Goal: Transaction & Acquisition: Purchase product/service

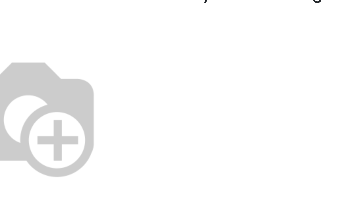
scroll to position [409, 0]
click at [91, 55] on img at bounding box center [67, 97] width 85 height 85
click at [62, 55] on img at bounding box center [67, 97] width 85 height 85
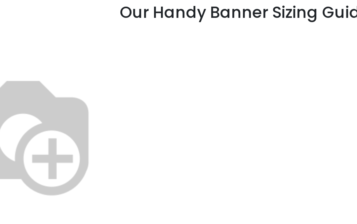
click at [61, 65] on img at bounding box center [67, 107] width 85 height 85
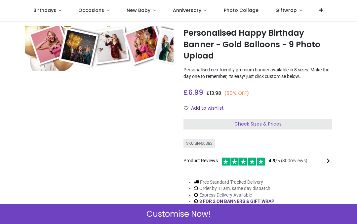
scroll to position [14, 0]
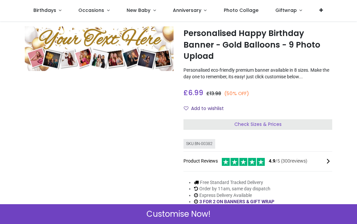
click at [240, 124] on span "Check Sizes & Prices" at bounding box center [258, 124] width 47 height 7
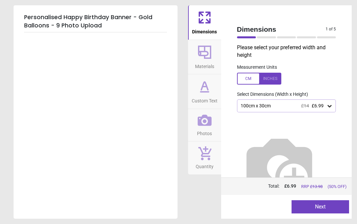
click at [329, 110] on div "100cm x 30cm £14 £6.99" at bounding box center [286, 106] width 99 height 13
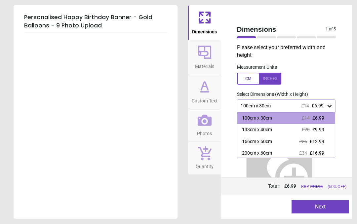
click at [228, 174] on div "Dimensions 1 of 5 1 of 6 Please select your preferred width and height Measurem…" at bounding box center [286, 112] width 131 height 214
click at [157, 136] on div "Personalised Happy Birthday Banner - Gold Balloons - 9 Photo Upload" at bounding box center [96, 112] width 164 height 214
click at [220, 64] on button "Materials" at bounding box center [204, 57] width 33 height 34
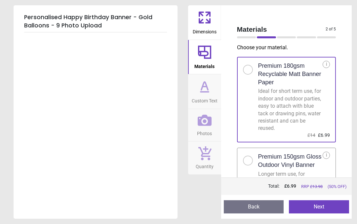
click at [220, 58] on button "Materials" at bounding box center [204, 57] width 33 height 34
click at [322, 44] on div "Materials 2 of 5 2 of 6" at bounding box center [287, 32] width 110 height 23
click at [320, 51] on div "Choose your material . Premium 180gsm Recyclable Matt Banner Paper Ideal for sh…" at bounding box center [287, 111] width 110 height 134
click at [344, 112] on div "Materials 2 of 5 2 of 6 Choose your material . Premium 180gsm Recyclable Matt B…" at bounding box center [286, 112] width 131 height 214
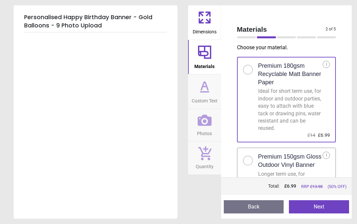
click at [205, 26] on span "Dimensions" at bounding box center [205, 30] width 24 height 10
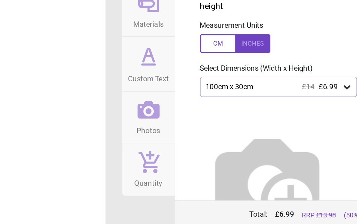
click at [327, 103] on icon at bounding box center [330, 106] width 7 height 7
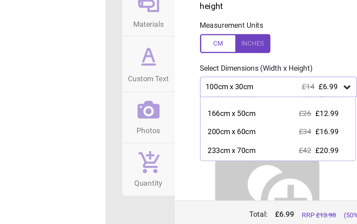
scroll to position [20, 0]
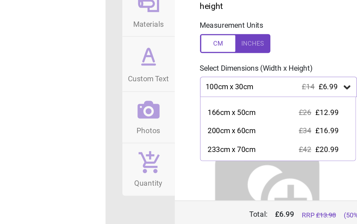
click at [242, 131] on div "200cm x 60cm" at bounding box center [257, 134] width 30 height 7
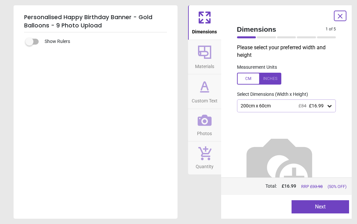
click at [29, 42] on label at bounding box center [29, 42] width 0 height 0
click at [28, 44] on div "Show Rulers" at bounding box center [96, 125] width 164 height 187
click at [311, 208] on button "Next" at bounding box center [321, 207] width 58 height 13
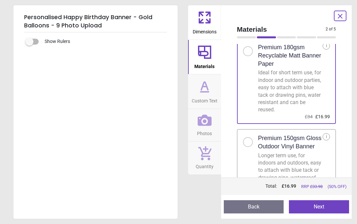
scroll to position [16, 0]
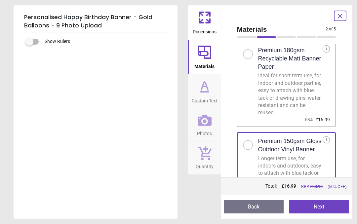
click at [318, 209] on button "Next" at bounding box center [319, 207] width 60 height 13
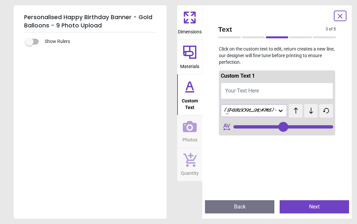
click at [256, 92] on span "Your Text Here" at bounding box center [242, 91] width 34 height 6
click at [255, 92] on span "Your Text Here" at bounding box center [242, 91] width 34 height 6
click at [250, 96] on button "Your Text Here" at bounding box center [277, 91] width 113 height 17
click at [253, 93] on span "Your Text Here" at bounding box center [242, 91] width 34 height 6
click at [279, 112] on icon at bounding box center [281, 111] width 7 height 7
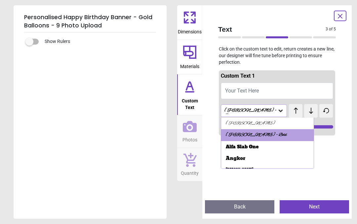
click at [252, 132] on div "Alex Brush - Bold" at bounding box center [256, 135] width 61 height 7
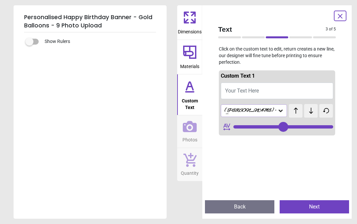
click at [251, 88] on span "Your Text Here" at bounding box center [242, 91] width 34 height 6
click at [267, 128] on input "range" at bounding box center [284, 126] width 100 height 3
type input "**"
click at [256, 88] on span "Your Text Here" at bounding box center [242, 91] width 34 height 6
click at [250, 89] on span "Your Text Here" at bounding box center [242, 91] width 34 height 6
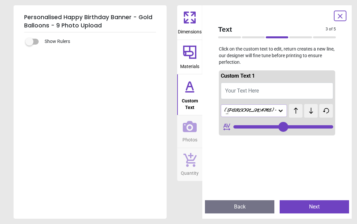
click at [318, 204] on button "Next" at bounding box center [315, 207] width 70 height 13
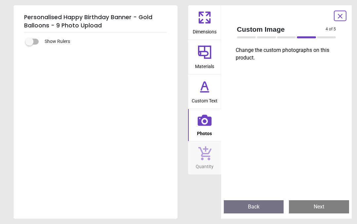
click at [250, 209] on button "Back" at bounding box center [254, 207] width 60 height 13
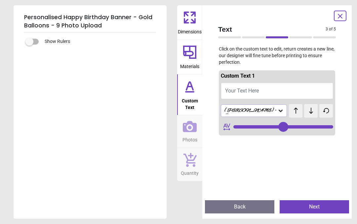
click at [246, 31] on span "Text" at bounding box center [272, 29] width 108 height 10
click at [202, 97] on span "Custom Text" at bounding box center [190, 103] width 24 height 16
click at [249, 91] on span "Your Text Here" at bounding box center [242, 91] width 34 height 6
type input "**"
click at [296, 114] on button at bounding box center [296, 111] width 14 height 14
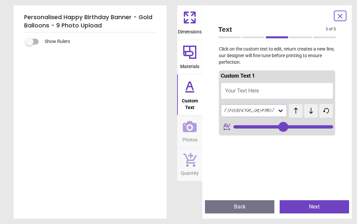
click at [311, 114] on button at bounding box center [312, 111] width 14 height 14
click at [325, 112] on icon at bounding box center [327, 111] width 10 height 7
click at [323, 114] on button at bounding box center [327, 111] width 14 height 14
click at [300, 115] on button at bounding box center [296, 111] width 14 height 14
click at [311, 114] on button at bounding box center [312, 111] width 14 height 14
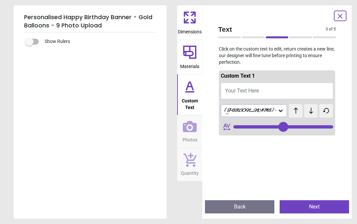
click at [283, 113] on icon at bounding box center [281, 111] width 7 height 7
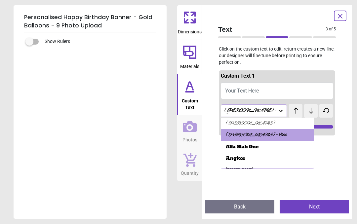
click at [252, 111] on div "Alex Brush - Bold" at bounding box center [251, 111] width 54 height 6
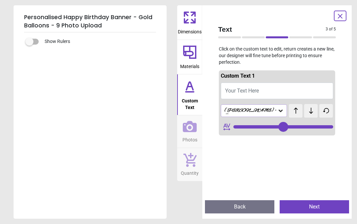
click at [288, 92] on button "Your Text Here" at bounding box center [277, 91] width 113 height 17
click at [290, 95] on button "Your Text Here" at bounding box center [277, 91] width 113 height 17
click at [251, 91] on span "Your Text Here" at bounding box center [242, 91] width 34 height 6
click at [246, 90] on span "Your Text Here" at bounding box center [242, 91] width 34 height 6
click at [251, 94] on button "Your Text Here" at bounding box center [277, 91] width 113 height 17
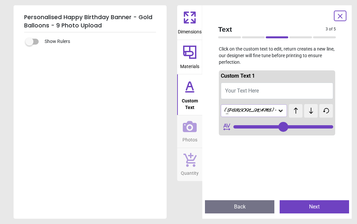
click at [250, 89] on span "Your Text Here" at bounding box center [242, 91] width 34 height 6
click at [249, 90] on span "Your Text Here" at bounding box center [242, 91] width 34 height 6
click at [250, 90] on span "Your Text Here" at bounding box center [242, 91] width 34 height 6
click at [35, 67] on div "Show Rulers" at bounding box center [90, 125] width 153 height 187
click at [33, 58] on div "Show Rulers" at bounding box center [90, 125] width 153 height 187
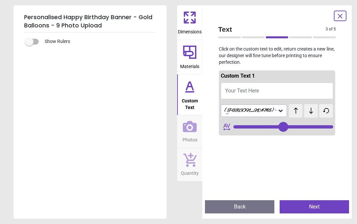
click at [29, 42] on label at bounding box center [29, 42] width 0 height 0
click at [254, 90] on span "Your Text Here" at bounding box center [242, 91] width 34 height 6
click at [189, 20] on icon at bounding box center [187, 21] width 4 height 4
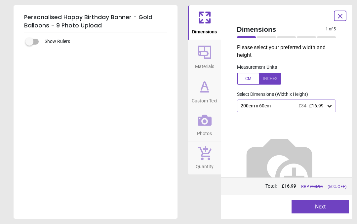
click at [204, 59] on icon at bounding box center [205, 52] width 16 height 16
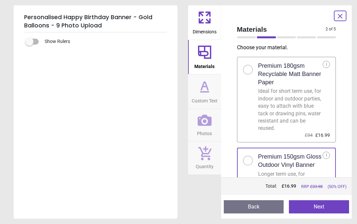
click at [203, 97] on span "Custom Text" at bounding box center [205, 100] width 26 height 10
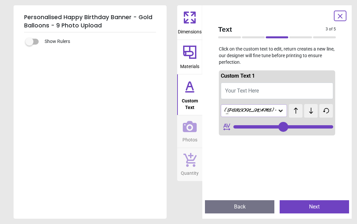
click at [198, 93] on icon at bounding box center [190, 87] width 16 height 16
click at [250, 90] on span "Your Text Here" at bounding box center [242, 91] width 34 height 6
click at [65, 19] on h5 "Personalised Happy Birthday Banner - Gold Balloons - 9 Photo Upload" at bounding box center [90, 22] width 132 height 22
click at [35, 67] on div "Show Rulers" at bounding box center [90, 125] width 153 height 187
click at [38, 69] on div "Show Rulers" at bounding box center [90, 125] width 153 height 187
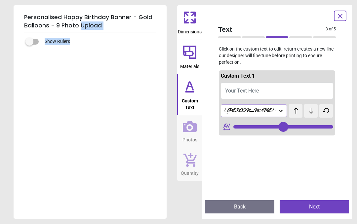
click at [88, 42] on div "Show Rulers" at bounding box center [97, 42] width 137 height 8
click at [105, 62] on div "Show Rulers" at bounding box center [90, 125] width 153 height 187
click at [197, 121] on icon at bounding box center [190, 126] width 14 height 11
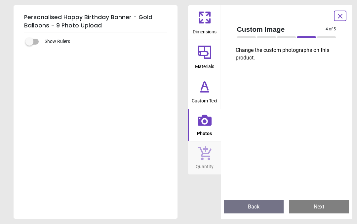
click at [246, 57] on p "Change the custom photographs on this product." at bounding box center [289, 54] width 106 height 15
click at [207, 125] on icon at bounding box center [205, 121] width 14 height 14
click at [202, 159] on icon at bounding box center [205, 154] width 13 height 14
click at [202, 161] on span "Quantity" at bounding box center [205, 166] width 18 height 10
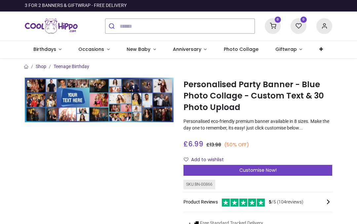
click at [235, 180] on div "SKU: BN-00866 Product Reviews 5 /5 ( 104 reviews)" at bounding box center [258, 197] width 149 height 35
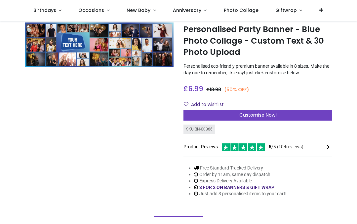
scroll to position [19, 0]
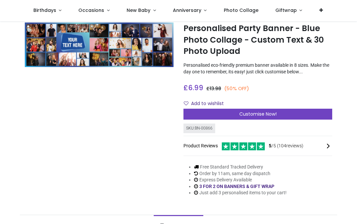
click at [249, 115] on span "Customise Now!" at bounding box center [258, 114] width 37 height 7
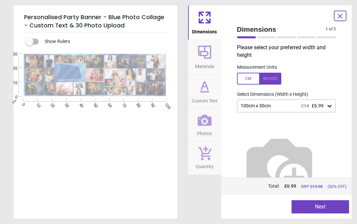
click at [332, 103] on icon at bounding box center [330, 106] width 7 height 7
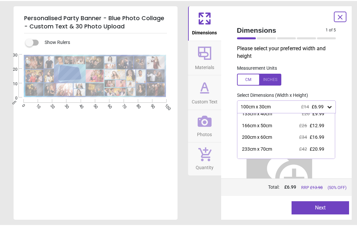
scroll to position [18, 0]
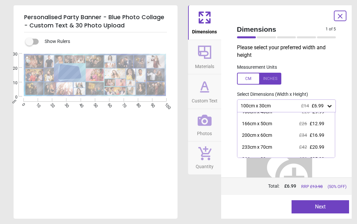
click at [256, 135] on div "200cm x 60cm" at bounding box center [257, 135] width 30 height 7
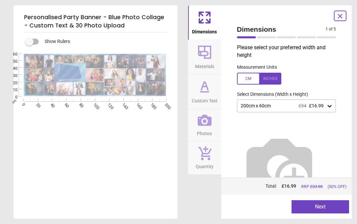
click at [308, 206] on button "Next" at bounding box center [321, 207] width 58 height 13
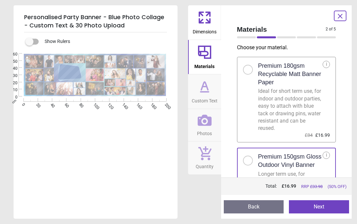
click at [317, 208] on button "Next" at bounding box center [319, 207] width 60 height 13
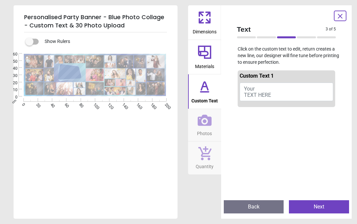
click at [257, 95] on span "Your TEXT HERE" at bounding box center [257, 92] width 27 height 13
type textarea "**********"
click at [205, 122] on icon at bounding box center [205, 120] width 14 height 11
